Goal: Task Accomplishment & Management: Complete application form

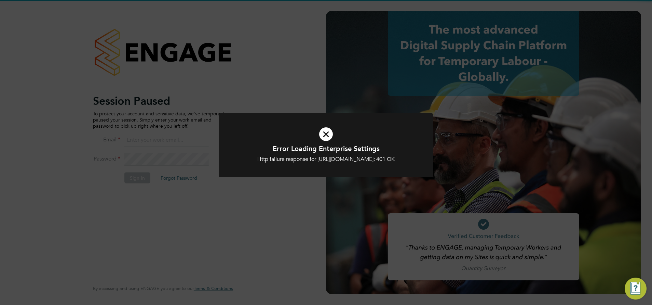
type input "ecrowe@skilledcareers.co.uk"
drag, startPoint x: 192, startPoint y: 177, endPoint x: 184, endPoint y: 176, distance: 8.6
click at [193, 177] on div "Error Loading Enterprise Settings Http failure response for https://skilledcare…" at bounding box center [326, 152] width 652 height 305
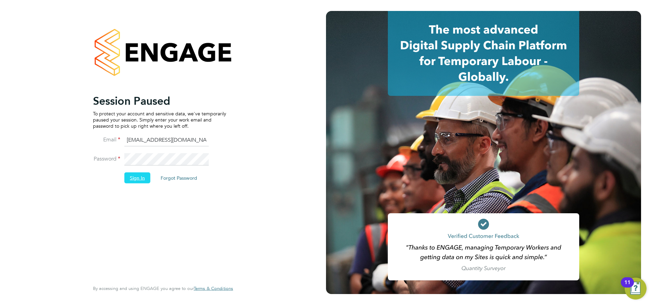
click at [133, 174] on button "Sign In" at bounding box center [137, 177] width 26 height 11
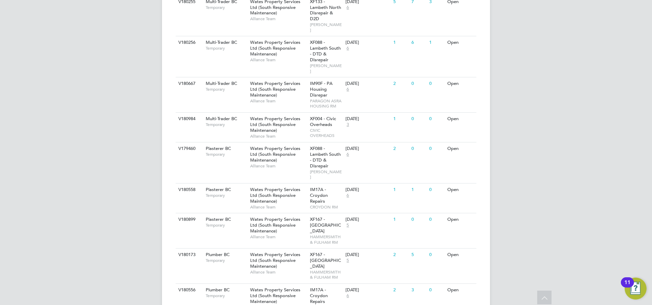
scroll to position [461, 0]
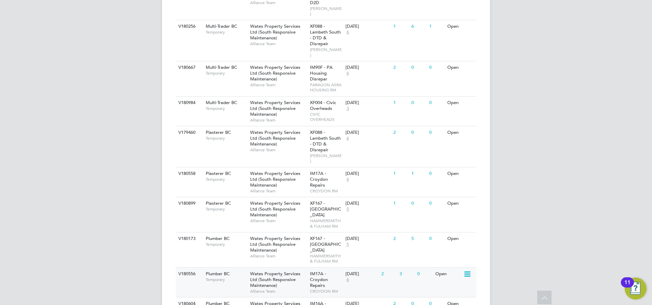
click at [273, 270] on span "Wates Property Services Ltd (South Responsive Maintenance)" at bounding box center [275, 278] width 50 height 17
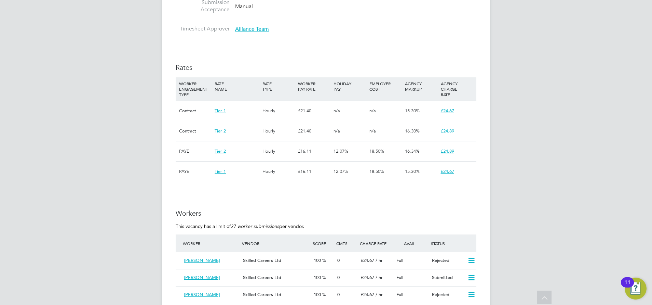
scroll to position [564, 0]
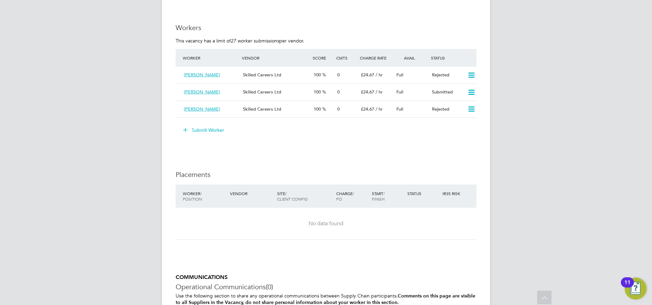
click at [208, 131] on button "Submit Worker" at bounding box center [203, 129] width 51 height 11
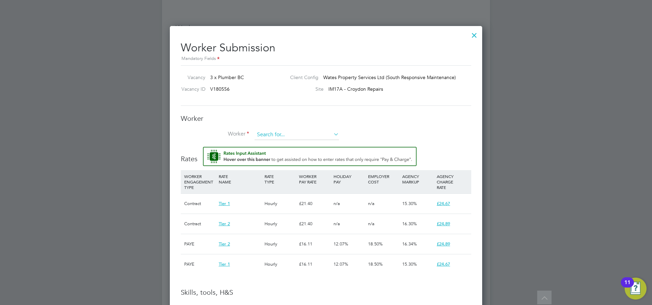
click at [271, 132] on input at bounding box center [297, 135] width 84 height 10
type input "[PERSON_NAME]"
click at [284, 133] on input at bounding box center [297, 135] width 84 height 10
click at [379, 130] on li "Worker" at bounding box center [326, 138] width 291 height 17
click at [267, 136] on input at bounding box center [297, 135] width 84 height 10
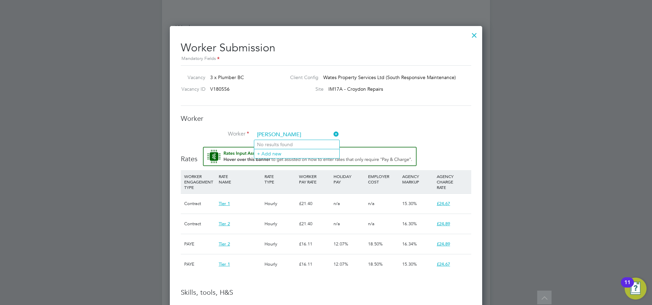
type input "Ali mej"
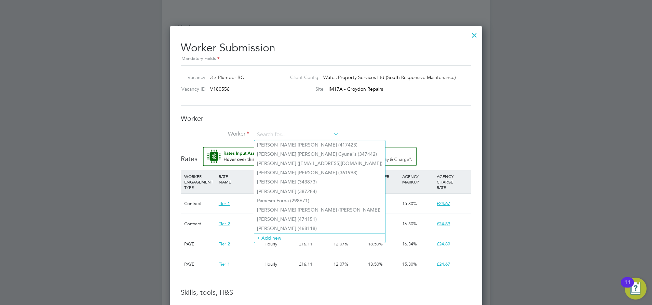
scroll to position [20, 48]
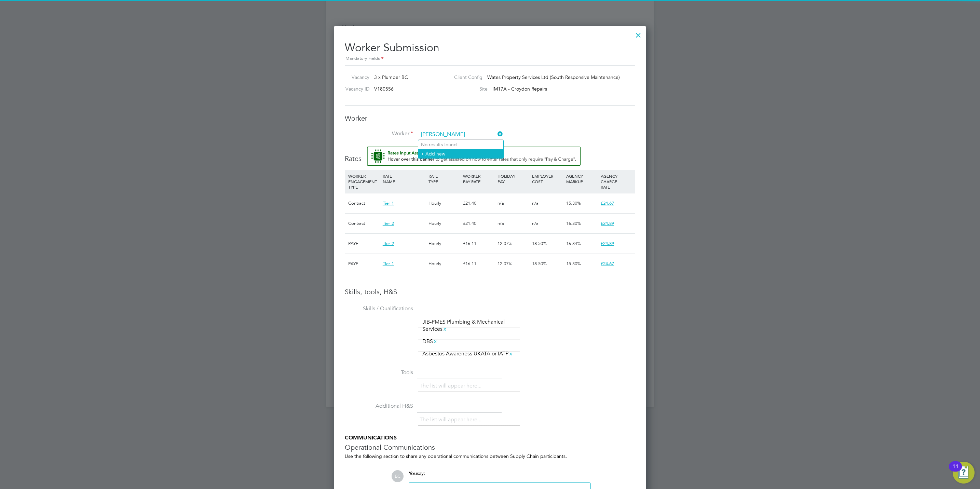
type input "ali mejri"
click at [445, 152] on li "+ Add new" at bounding box center [460, 153] width 85 height 9
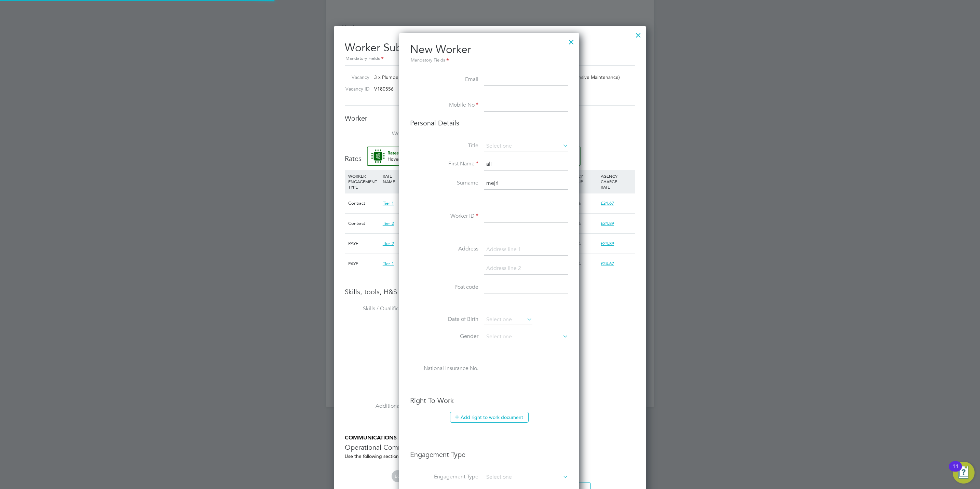
click at [488, 165] on input "ali" at bounding box center [526, 164] width 84 height 12
type input "Ali"
click at [488, 181] on input "mejri" at bounding box center [526, 183] width 84 height 12
type input "Mejri"
click at [501, 82] on input at bounding box center [526, 80] width 84 height 12
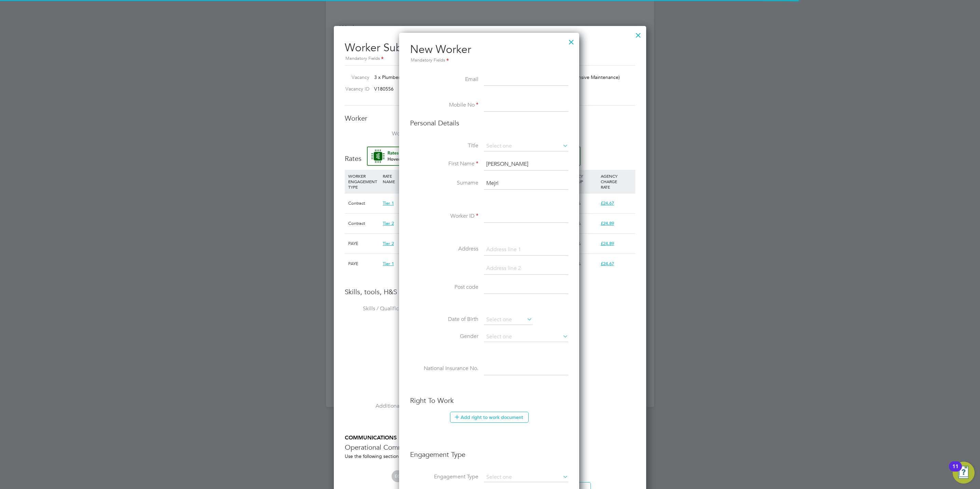
paste input "zakaria85mejri@hotmail.com"
type input "zakaria85mejri@hotmail.com"
drag, startPoint x: 497, startPoint y: 105, endPoint x: 502, endPoint y: 109, distance: 6.8
click at [497, 105] on input at bounding box center [526, 105] width 84 height 12
paste input "07851308798"
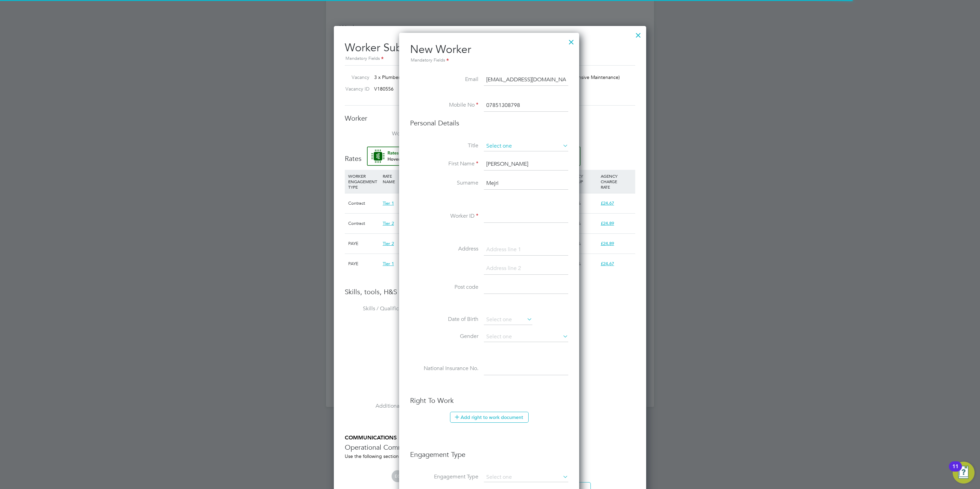
type input "07851308798"
click at [493, 148] on input at bounding box center [526, 146] width 84 height 10
click at [493, 158] on li "Mr" at bounding box center [526, 156] width 85 height 9
type input "Mr"
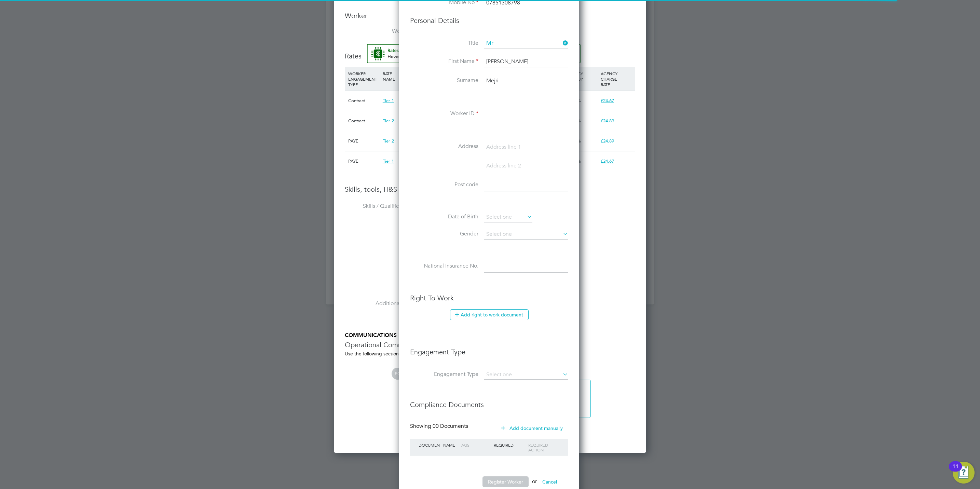
click at [512, 115] on input at bounding box center [526, 114] width 84 height 12
paste input "292457"
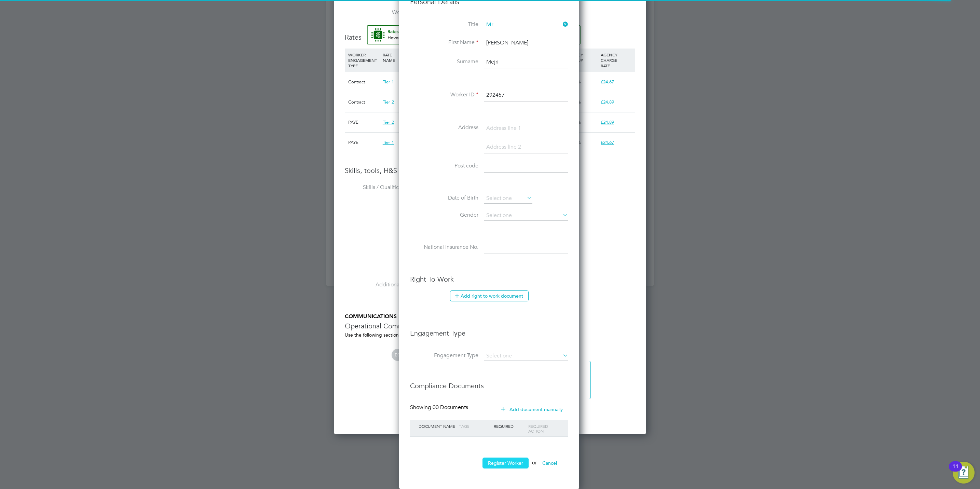
type input "292457"
click at [506, 304] on button "Register Worker" at bounding box center [506, 463] width 46 height 11
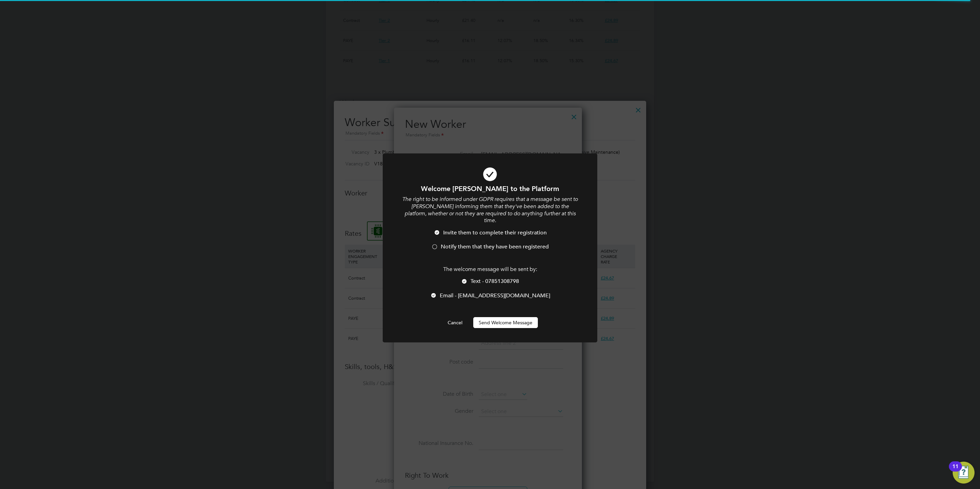
click at [467, 243] on span "Notify them that they have been registered" at bounding box center [495, 246] width 108 height 7
click at [500, 304] on button "Send Welcome Message" at bounding box center [505, 322] width 65 height 11
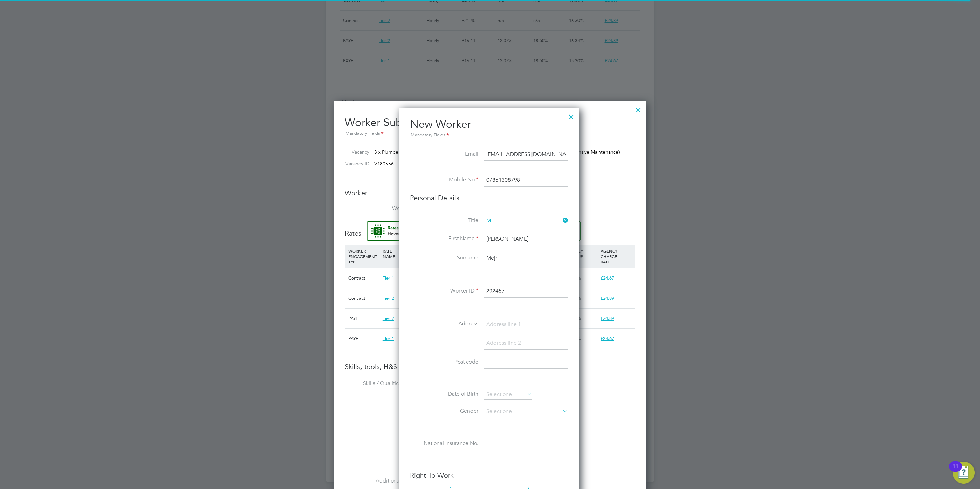
type input "Ali Mejri (292457)"
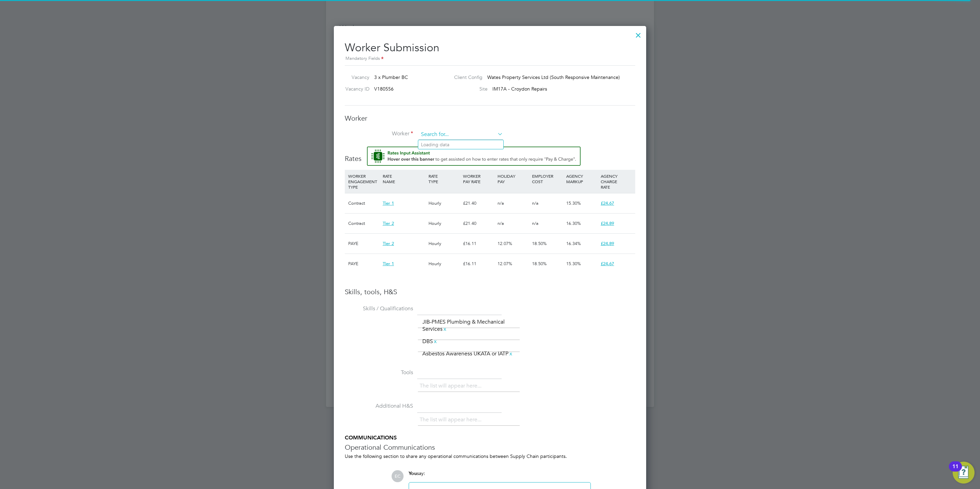
click at [454, 138] on input at bounding box center [461, 135] width 84 height 10
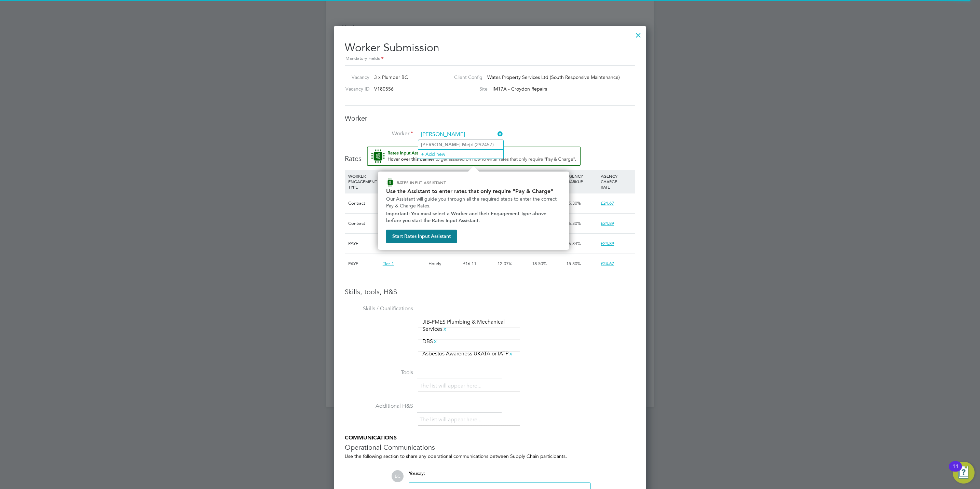
type input "ali mejr"
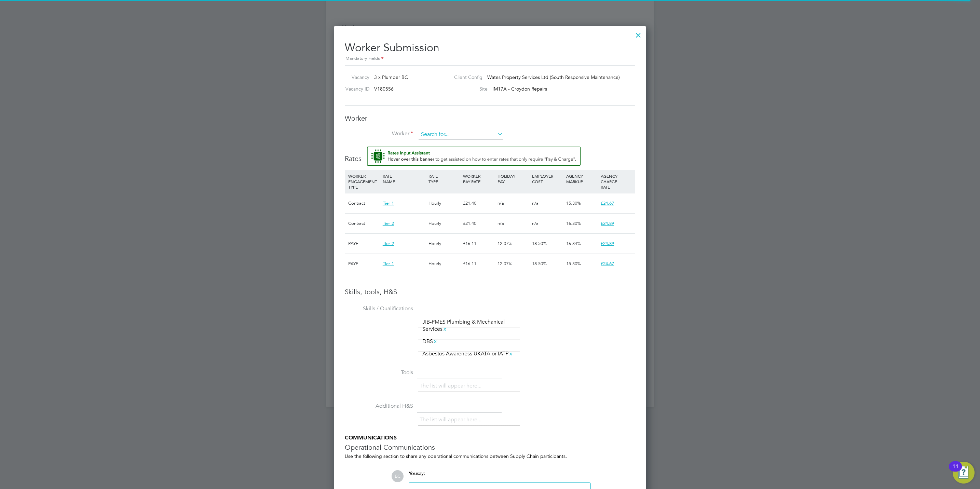
drag, startPoint x: 447, startPoint y: 142, endPoint x: 447, endPoint y: 135, distance: 6.2
click at [447, 140] on li "Worker" at bounding box center [490, 138] width 291 height 17
click at [447, 135] on input at bounding box center [461, 135] width 84 height 10
click at [452, 143] on li "Ali Me jri (292457)" at bounding box center [460, 144] width 85 height 9
type input "Ali Mejri (292457)"
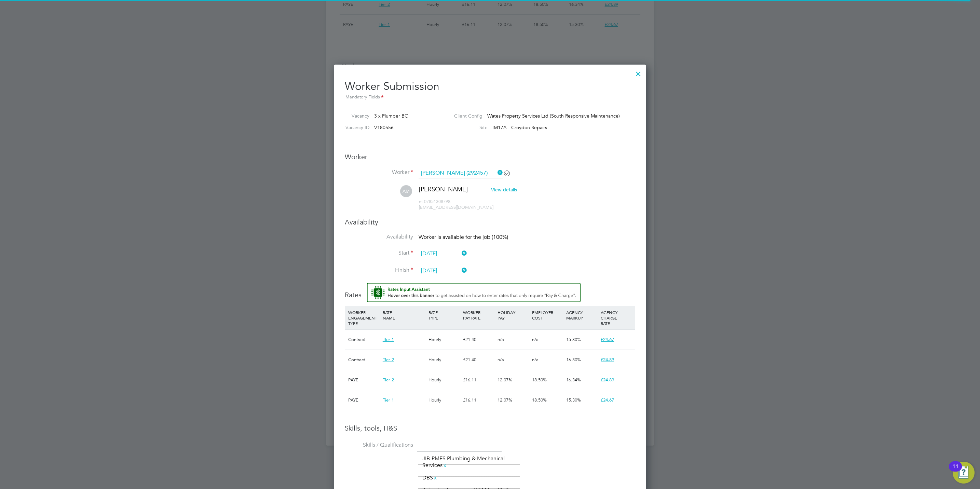
click at [441, 222] on h3 "Availability" at bounding box center [490, 222] width 291 height 9
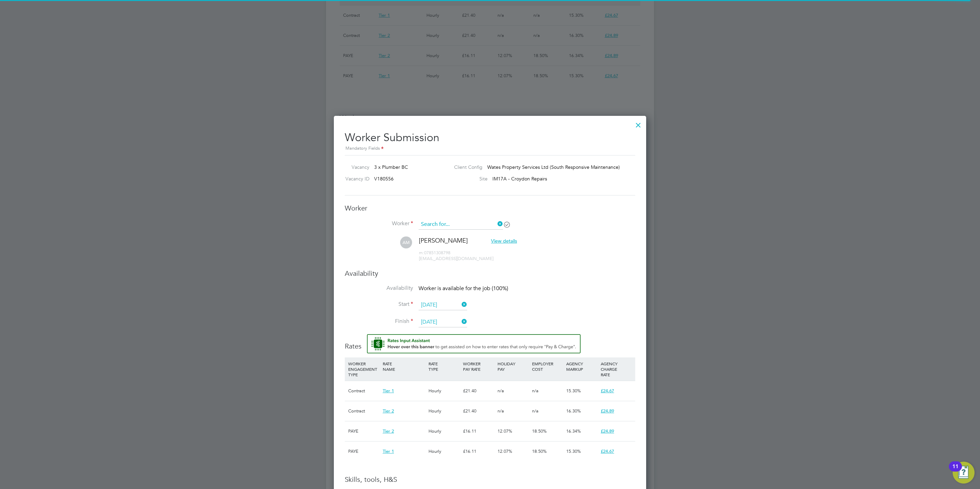
click at [452, 227] on input at bounding box center [461, 224] width 84 height 10
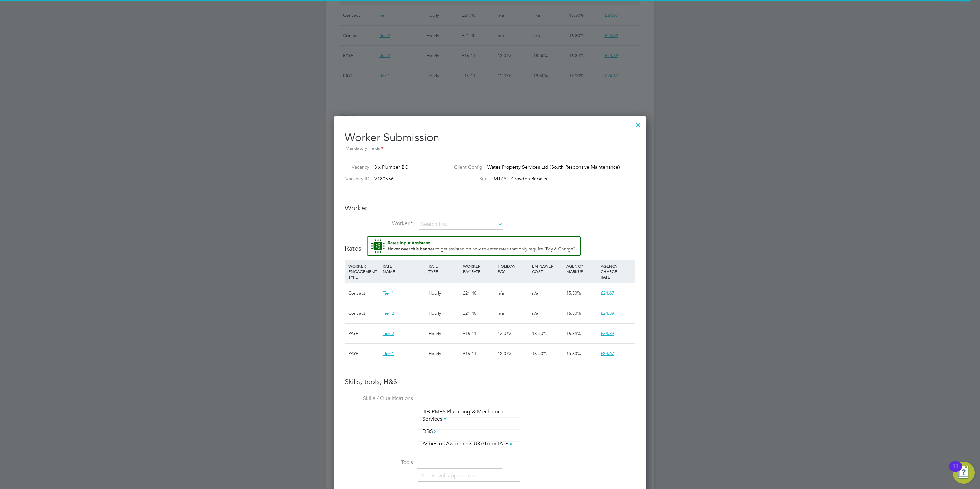
click at [637, 124] on div at bounding box center [638, 123] width 12 height 12
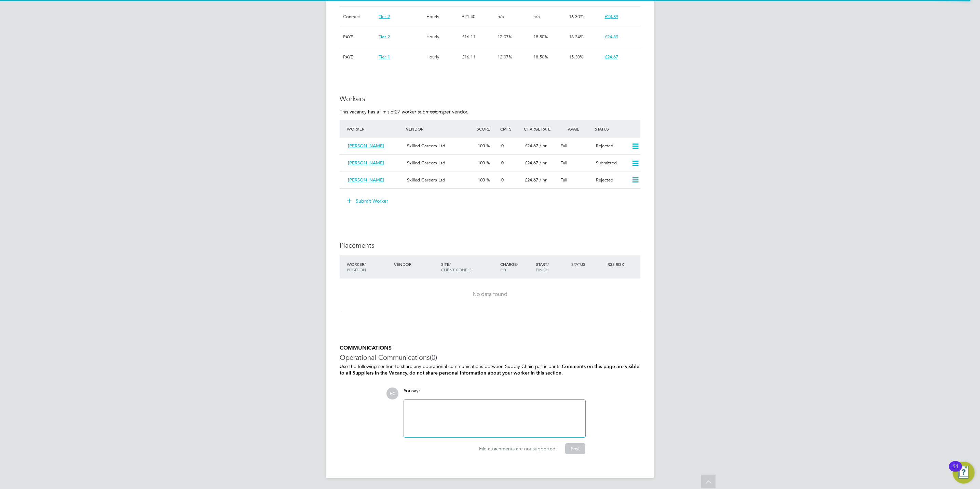
click at [380, 199] on button "Submit Worker" at bounding box center [368, 201] width 51 height 11
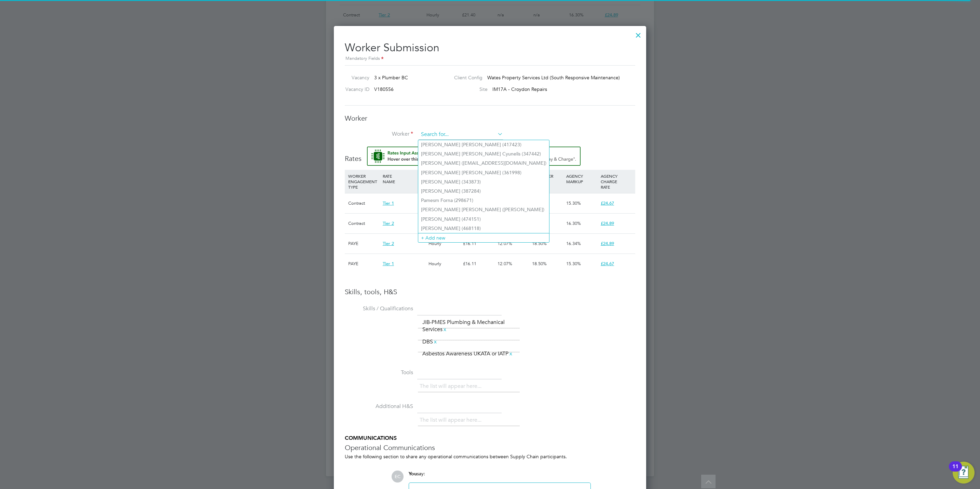
click at [449, 130] on input at bounding box center [461, 135] width 84 height 10
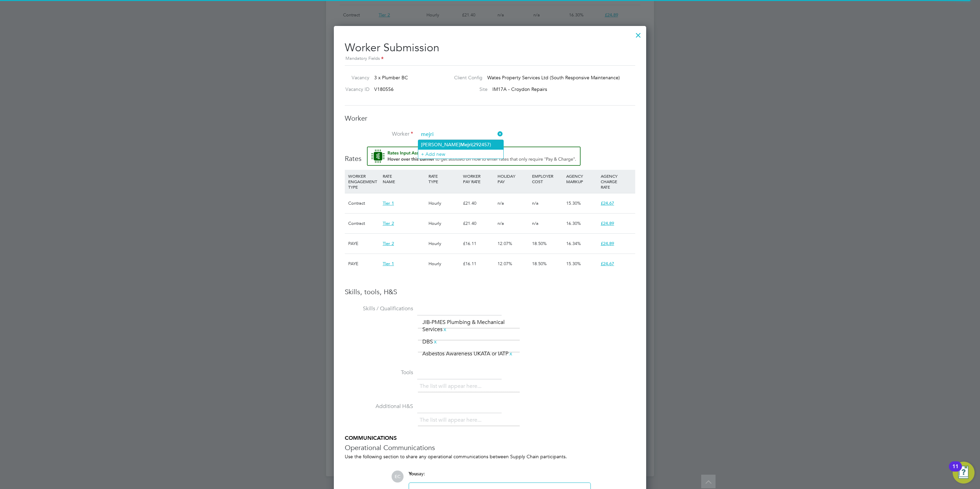
click at [449, 141] on li "Ali Mejri (292457)" at bounding box center [460, 144] width 85 height 9
type input "Ali Mejri (292457)"
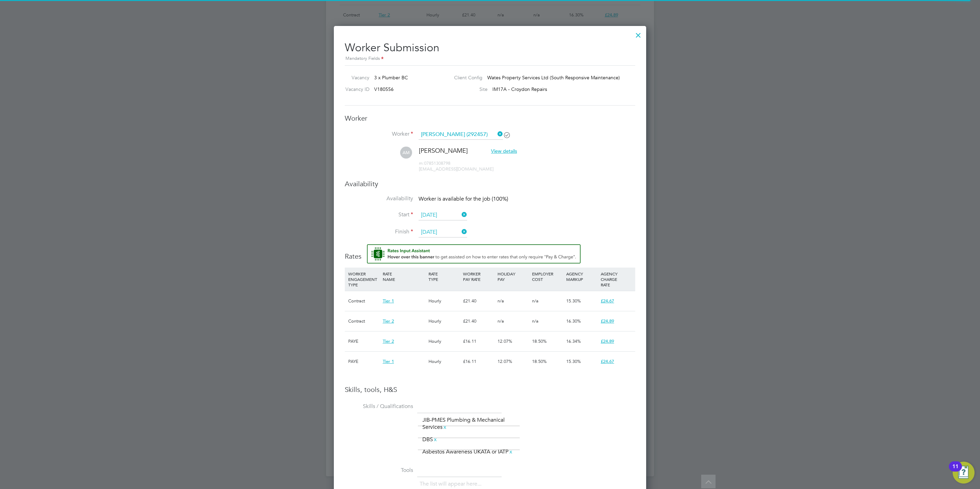
click at [434, 183] on h3 "Availability" at bounding box center [490, 183] width 291 height 9
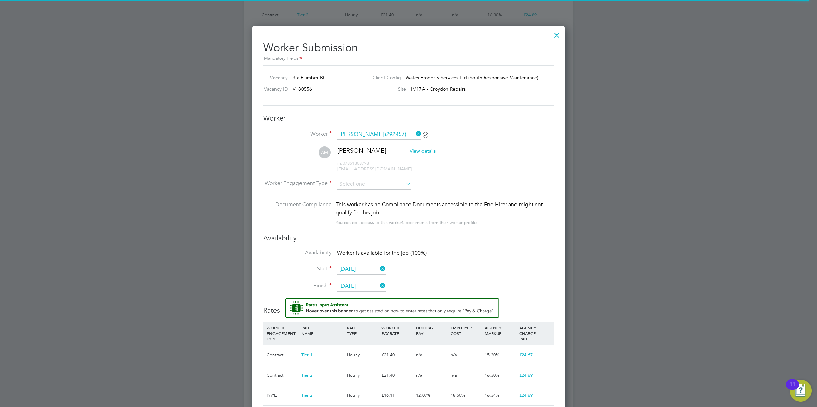
click at [346, 190] on li "Worker Engagement Type" at bounding box center [408, 189] width 291 height 21
click at [347, 184] on input at bounding box center [374, 184] width 74 height 10
click at [348, 193] on li "Contract" at bounding box center [374, 194] width 75 height 9
type input "Contract"
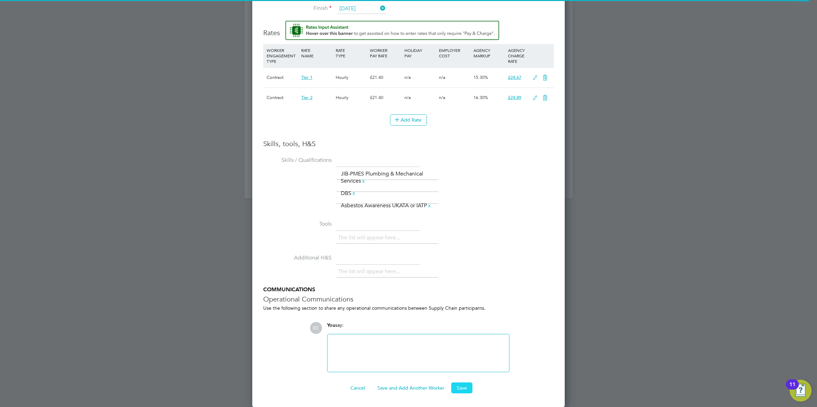
click at [458, 304] on button "Save" at bounding box center [461, 388] width 21 height 11
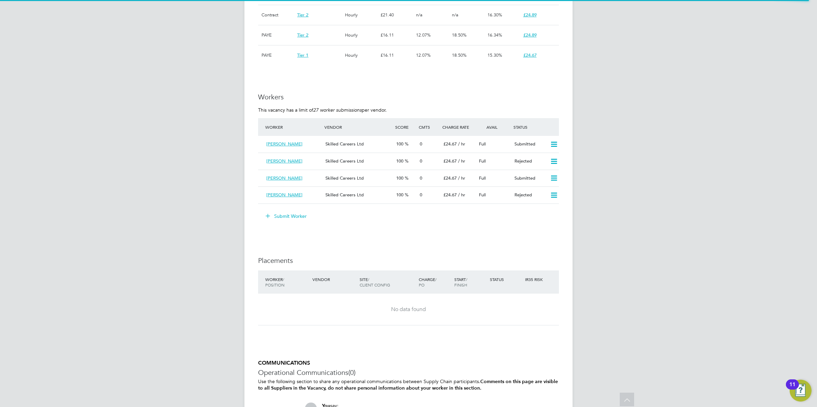
drag, startPoint x: 104, startPoint y: 54, endPoint x: 261, endPoint y: 50, distance: 158.0
click at [105, 53] on div "EC Ernie Crowe Notifications 20 Applications: Network Businesses Sites Workers …" at bounding box center [408, 4] width 817 height 999
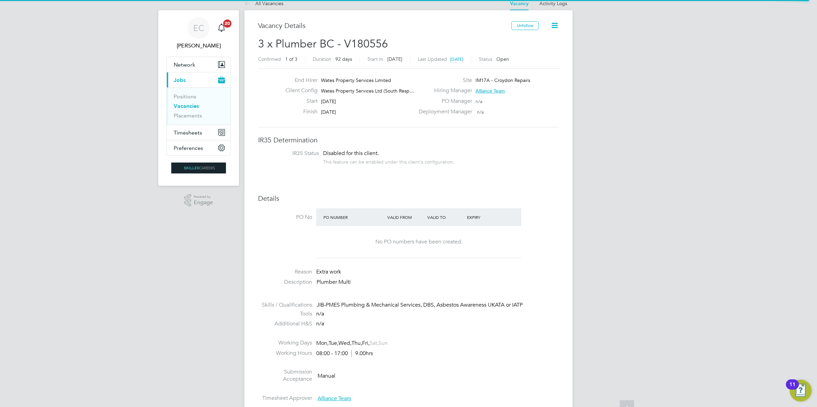
scroll to position [0, 0]
